Goal: Task Accomplishment & Management: Manage account settings

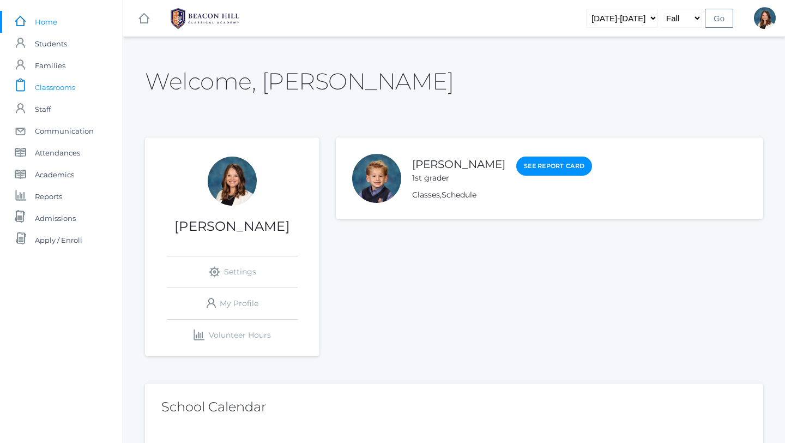
click at [62, 85] on span "Classrooms" at bounding box center [55, 87] width 40 height 22
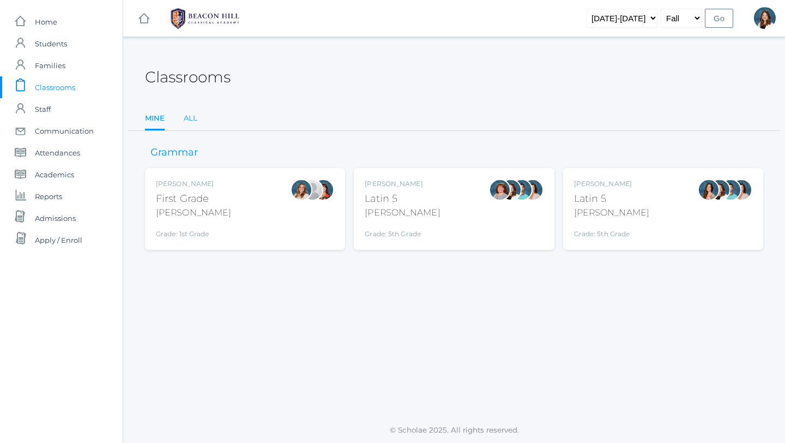
click at [192, 115] on link "All" at bounding box center [191, 118] width 14 height 22
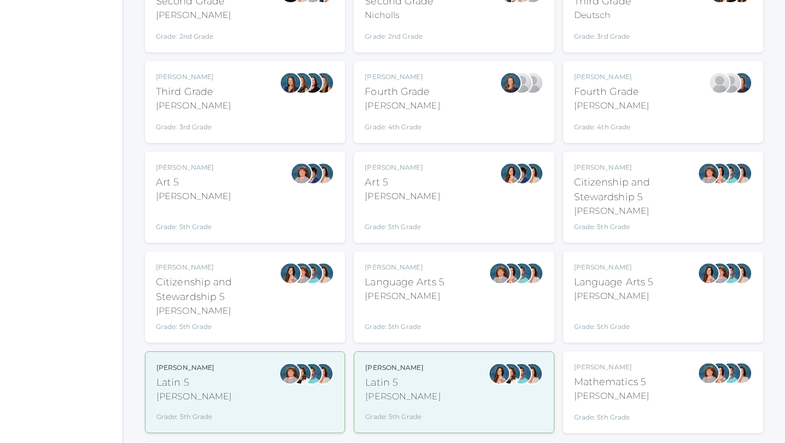
scroll to position [391, 0]
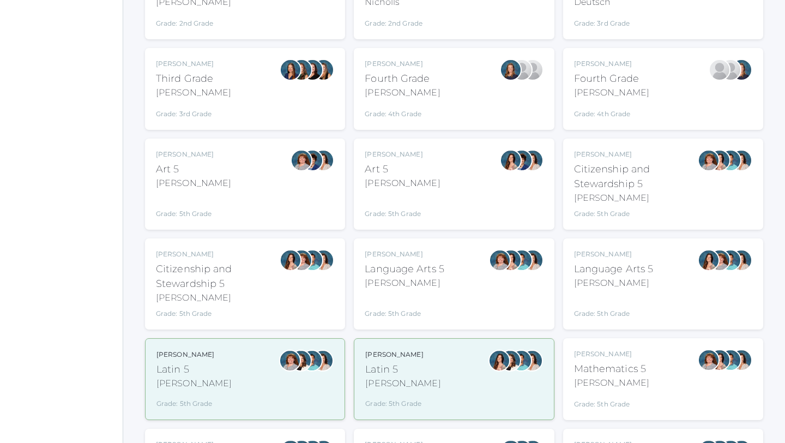
click at [620, 274] on div "Language Arts 5" at bounding box center [614, 269] width 80 height 15
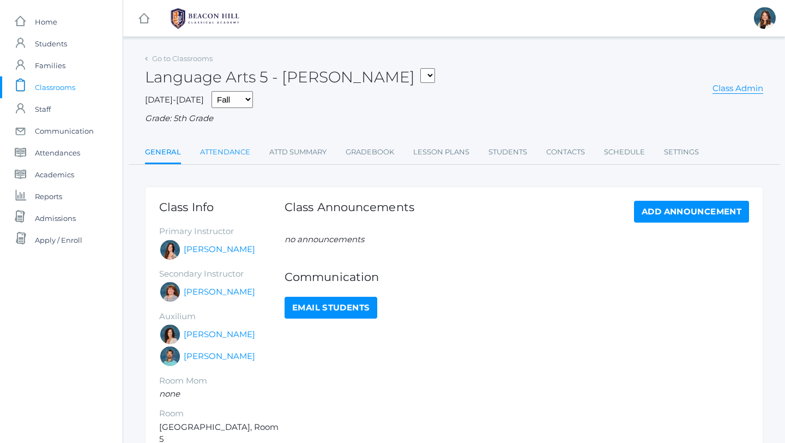
click at [236, 150] on link "Attendance" at bounding box center [225, 152] width 50 height 22
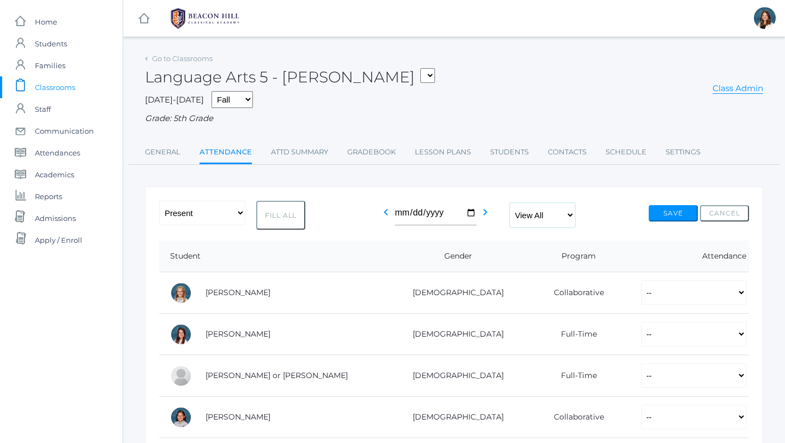
click at [572, 211] on select "View All Full-Time 4-Day Collaborative" at bounding box center [542, 215] width 65 height 25
select select "full-time"
click at [510, 203] on select "View All Full-Time 4-Day Collaborative" at bounding box center [542, 215] width 65 height 25
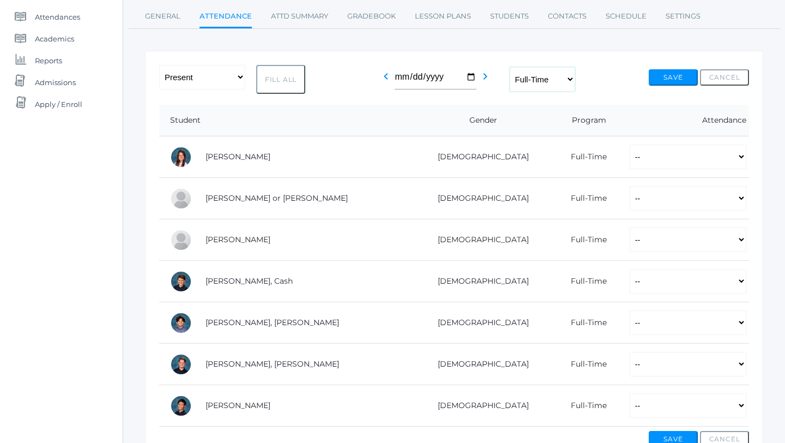
scroll to position [135, 0]
click at [283, 75] on button "Fill All" at bounding box center [280, 80] width 49 height 29
select select "P"
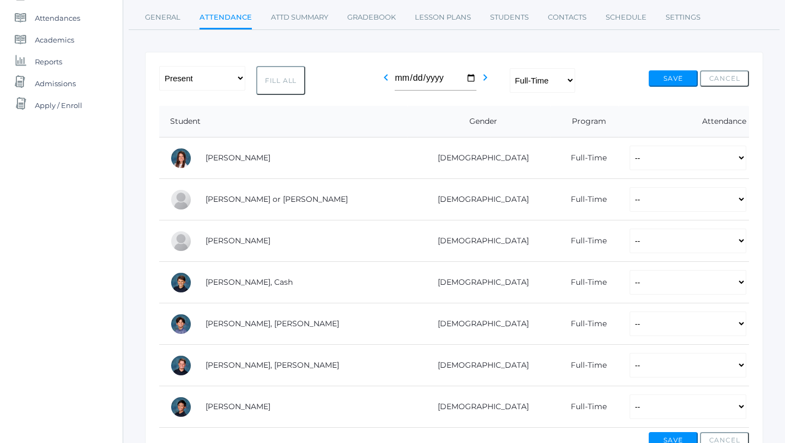
select select "P"
click at [680, 74] on button "Save" at bounding box center [673, 78] width 49 height 16
